Goal: Task Accomplishment & Management: Manage account settings

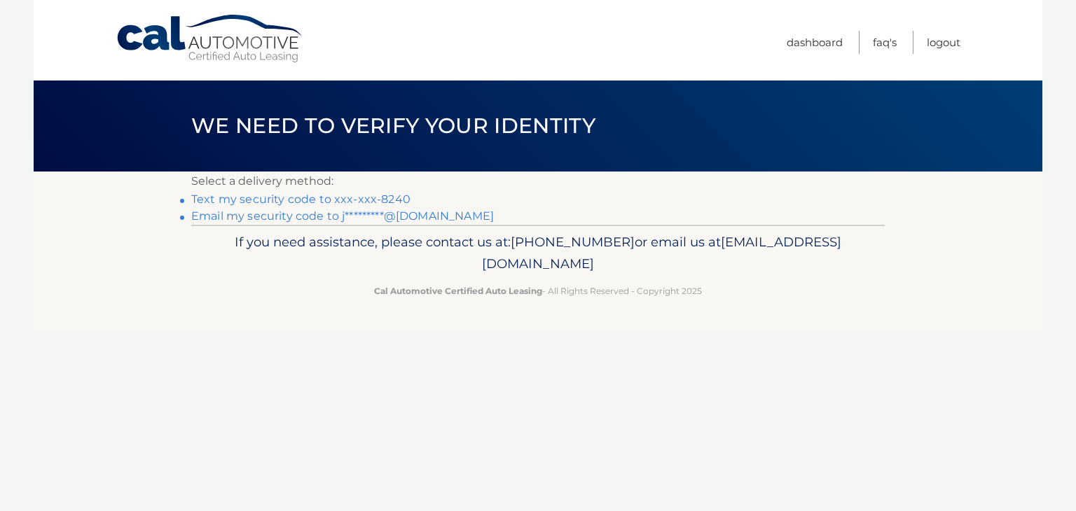
click at [249, 196] on link "Text my security code to xxx-xxx-8240" at bounding box center [300, 199] width 219 height 13
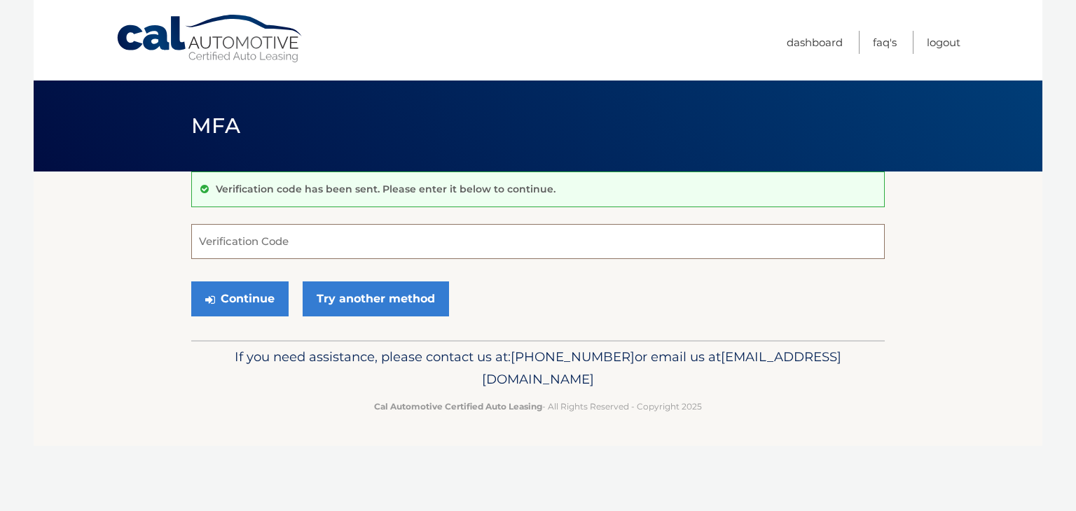
click at [278, 247] on input "Verification Code" at bounding box center [538, 241] width 694 height 35
type input "059390"
click at [235, 303] on button "Continue" at bounding box center [239, 299] width 97 height 35
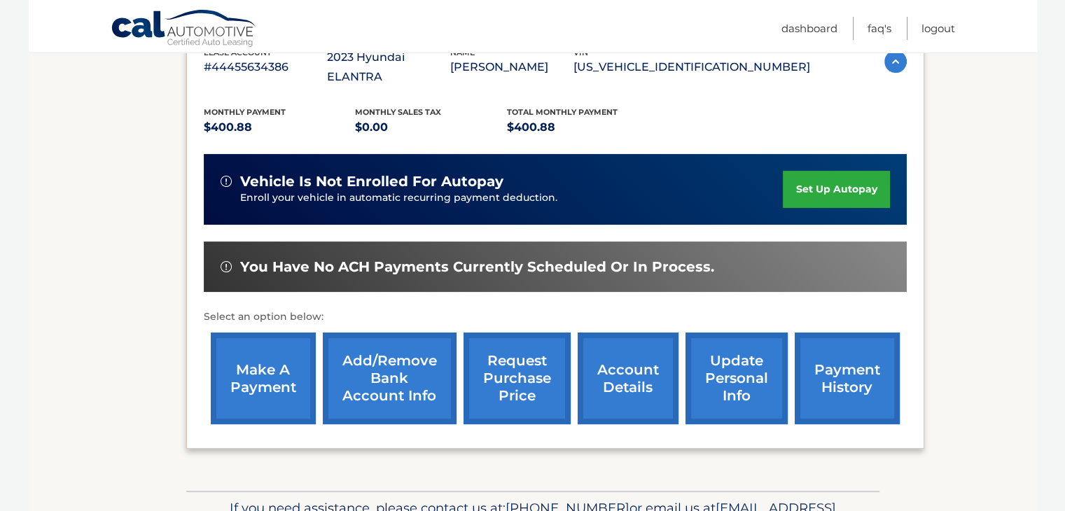
scroll to position [280, 0]
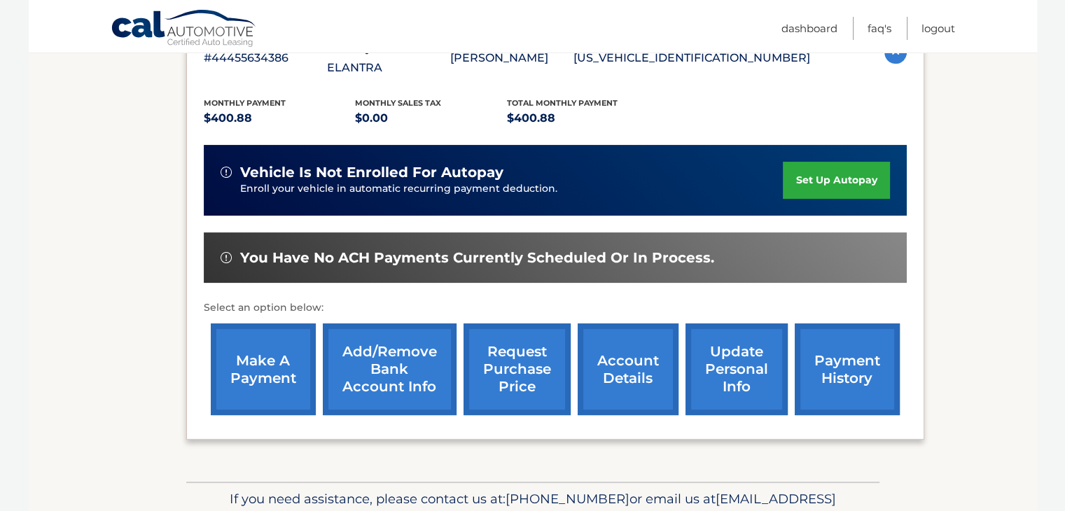
click at [275, 345] on link "make a payment" at bounding box center [263, 370] width 105 height 92
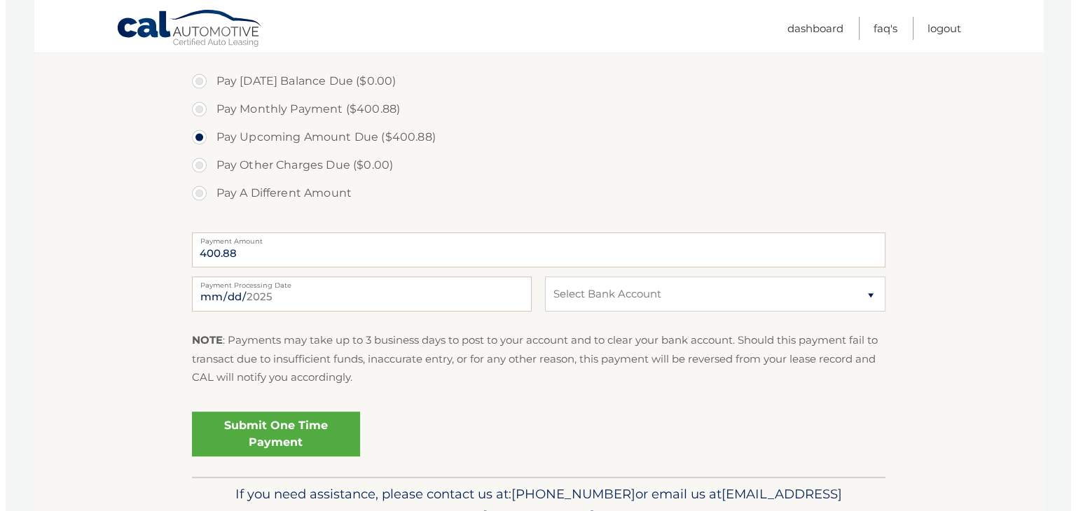
scroll to position [420, 0]
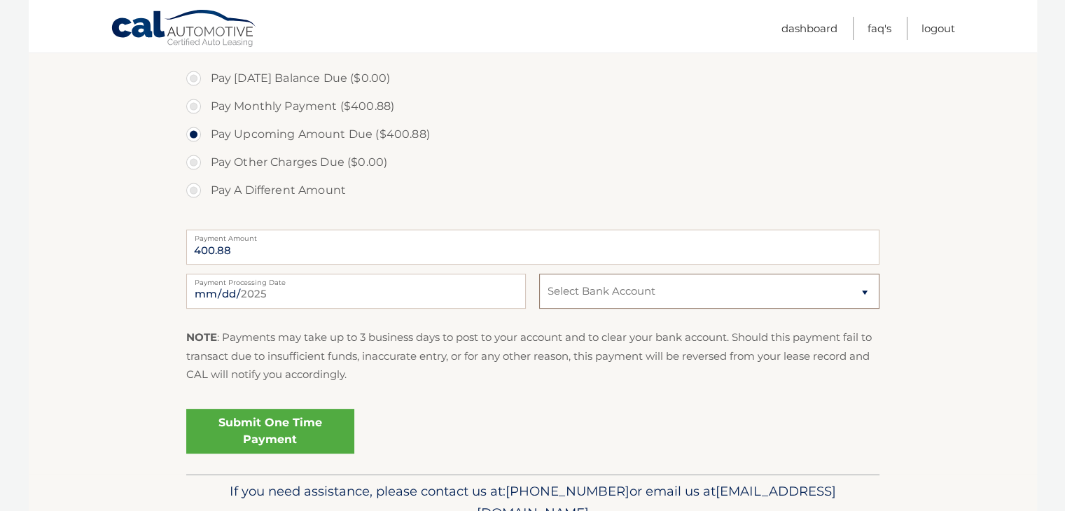
click at [593, 289] on select "Select Bank Account Checking NAVY FEDERAL CREDIT UNION *****7634 Checking TD BA…" at bounding box center [709, 291] width 340 height 35
select select "ZDlmYjNlYWEtZDgwMy00ZmU1LTk3MmItOGY0YjRjYTJmZTdk"
click at [539, 274] on select "Select Bank Account Checking NAVY FEDERAL CREDIT UNION *****7634 Checking TD BA…" at bounding box center [709, 291] width 340 height 35
click at [245, 436] on link "Submit One Time Payment" at bounding box center [270, 431] width 168 height 45
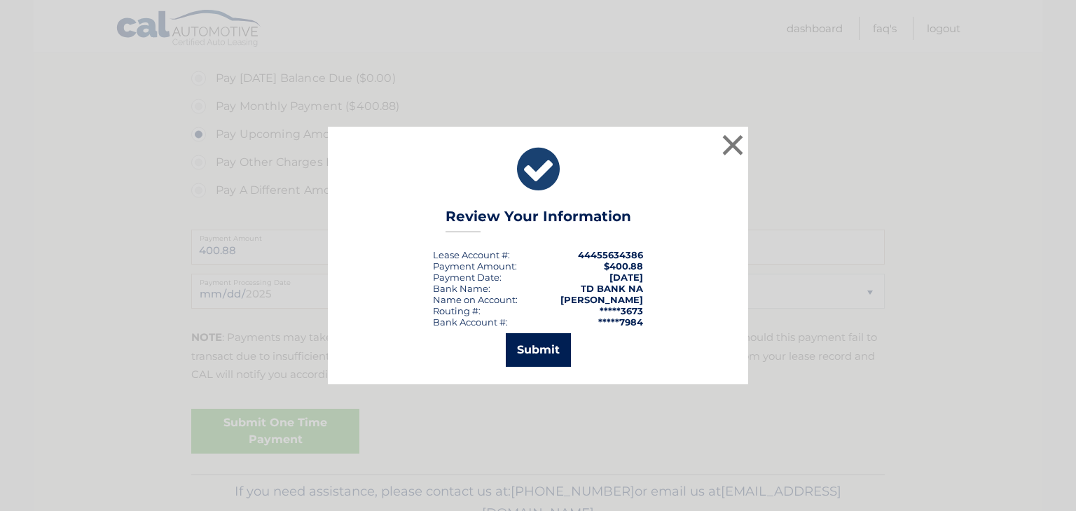
click at [538, 348] on button "Submit" at bounding box center [538, 350] width 65 height 34
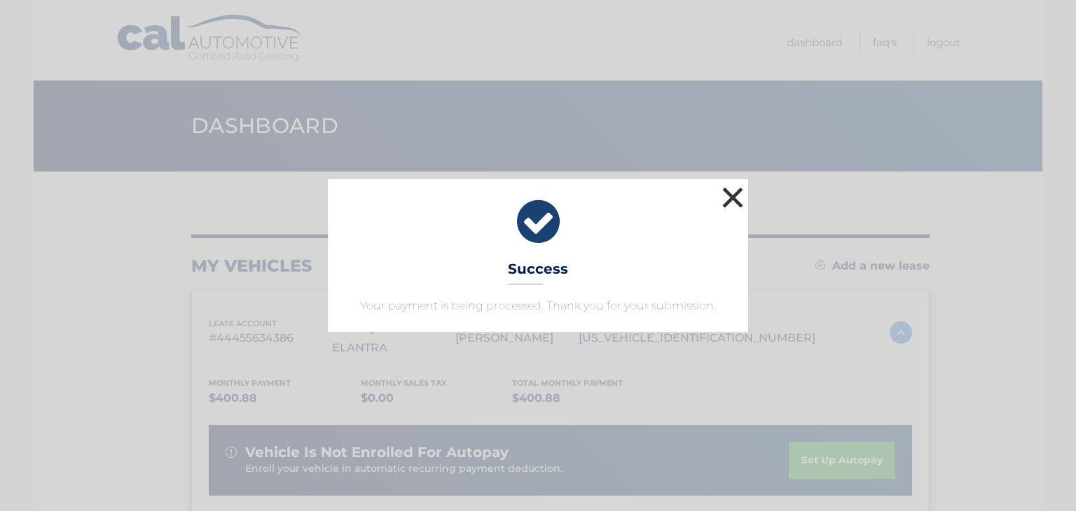
click at [736, 202] on button "×" at bounding box center [733, 198] width 28 height 28
